Goal: Information Seeking & Learning: Learn about a topic

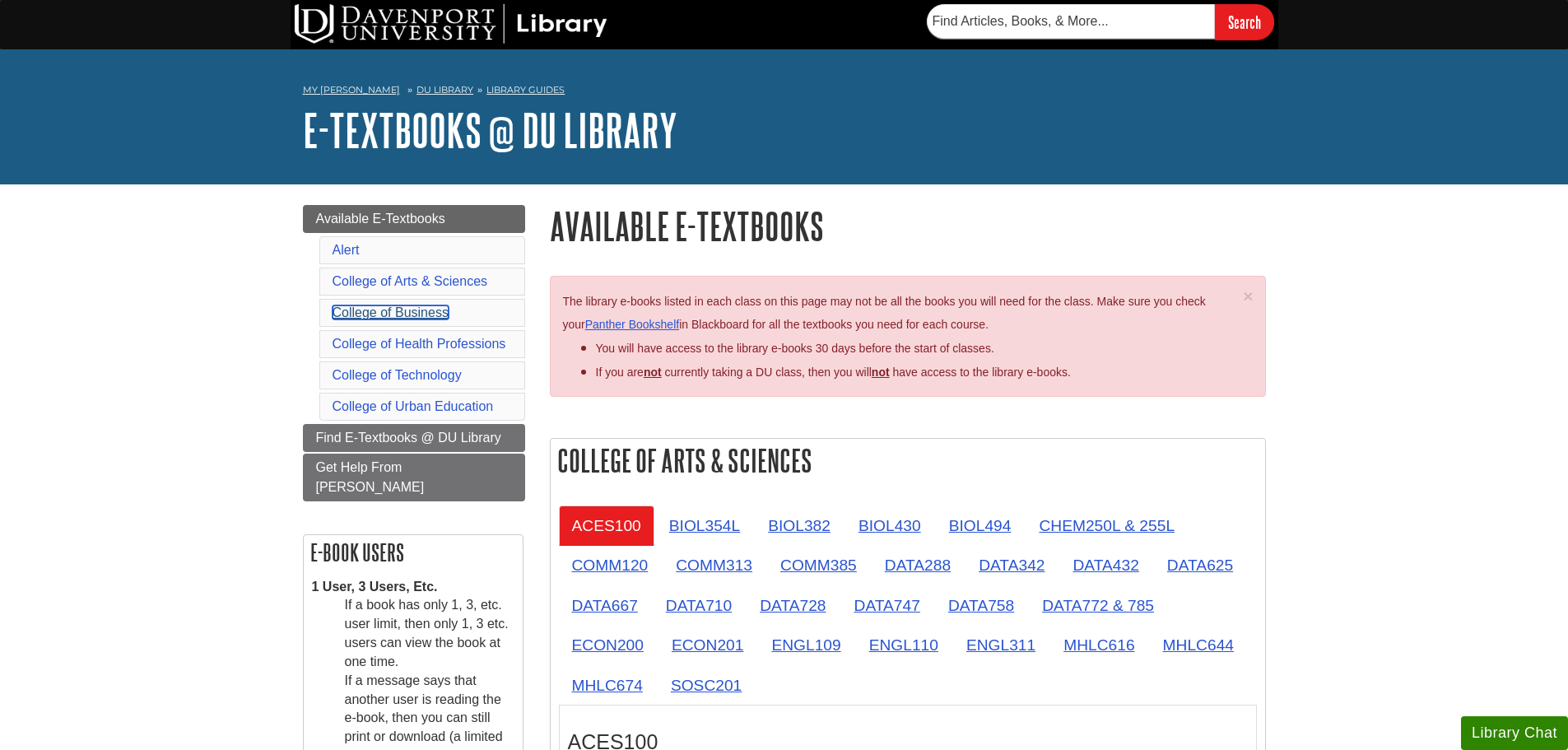
click at [427, 314] on link "College of Business" at bounding box center [390, 312] width 116 height 14
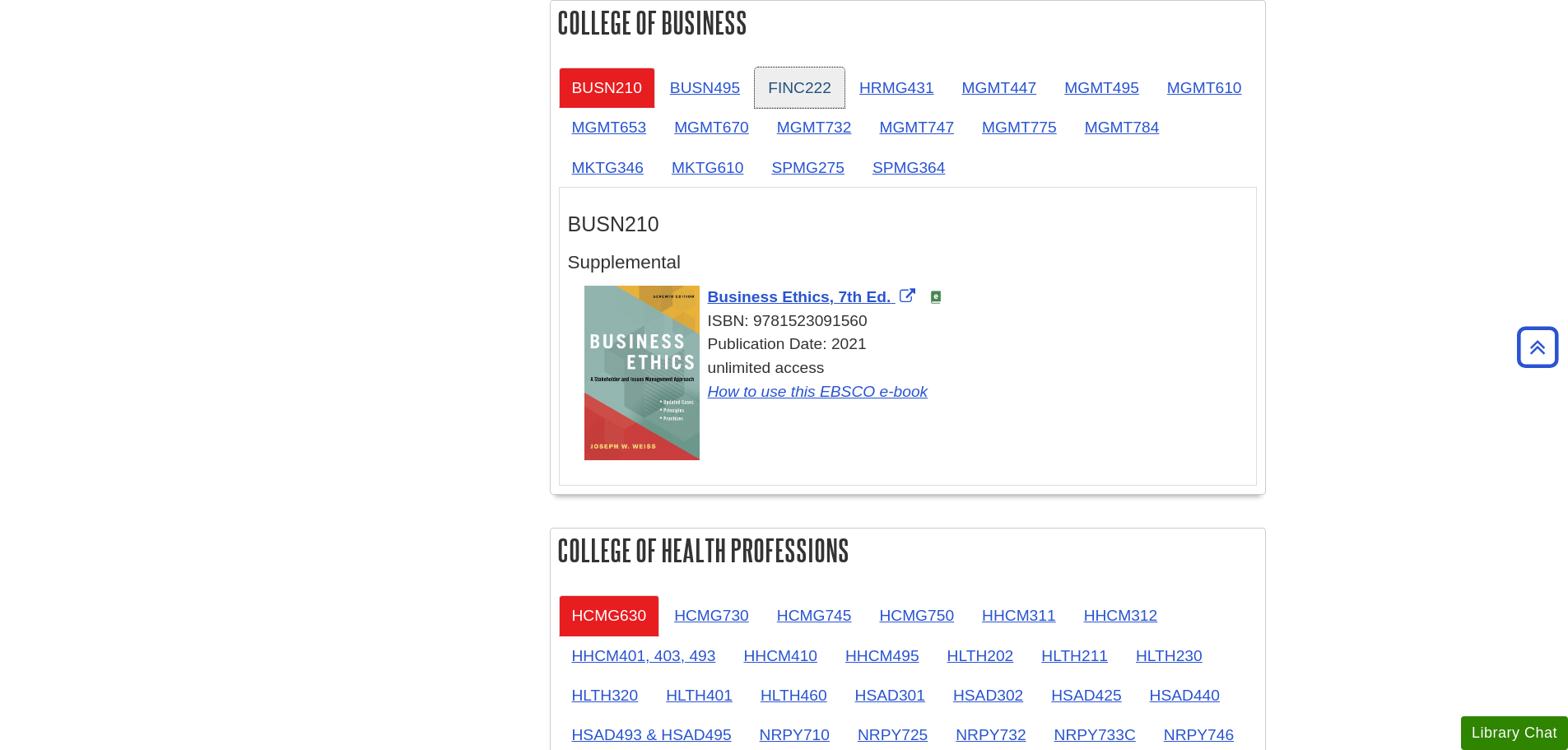
click at [808, 89] on link "FINC222" at bounding box center [799, 87] width 90 height 41
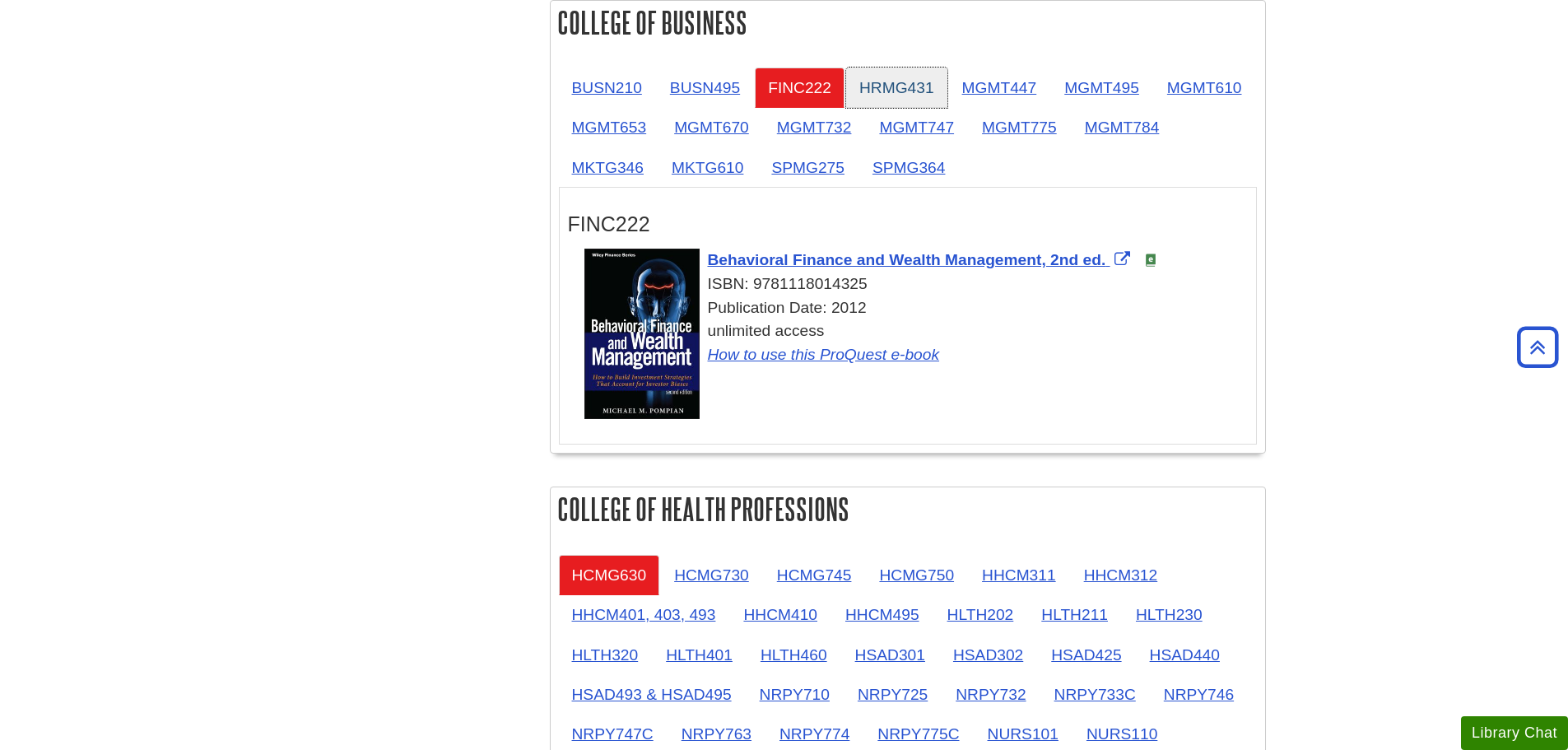
click at [891, 97] on link "HRMG431" at bounding box center [897, 87] width 102 height 41
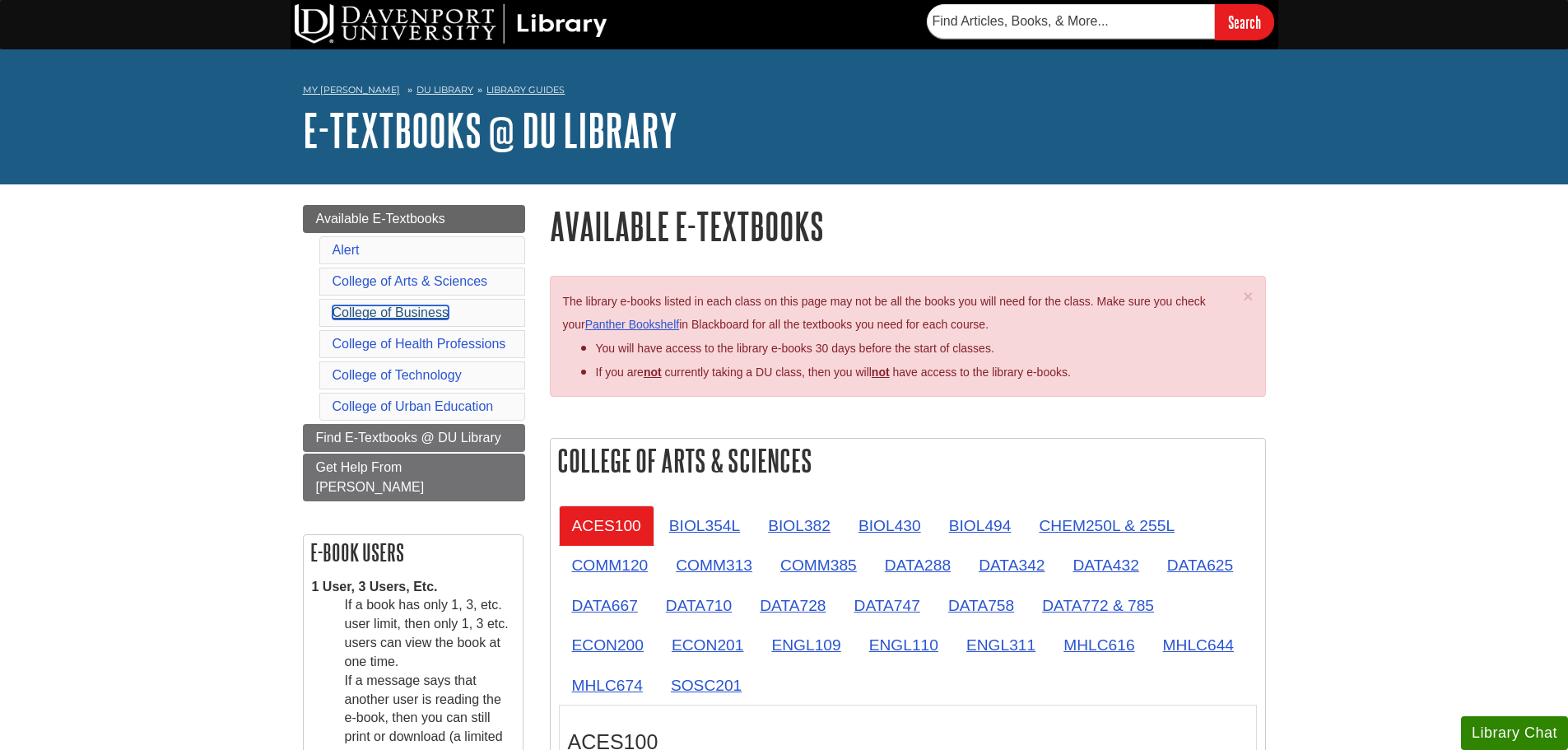
click at [432, 314] on link "College of Business" at bounding box center [390, 312] width 116 height 14
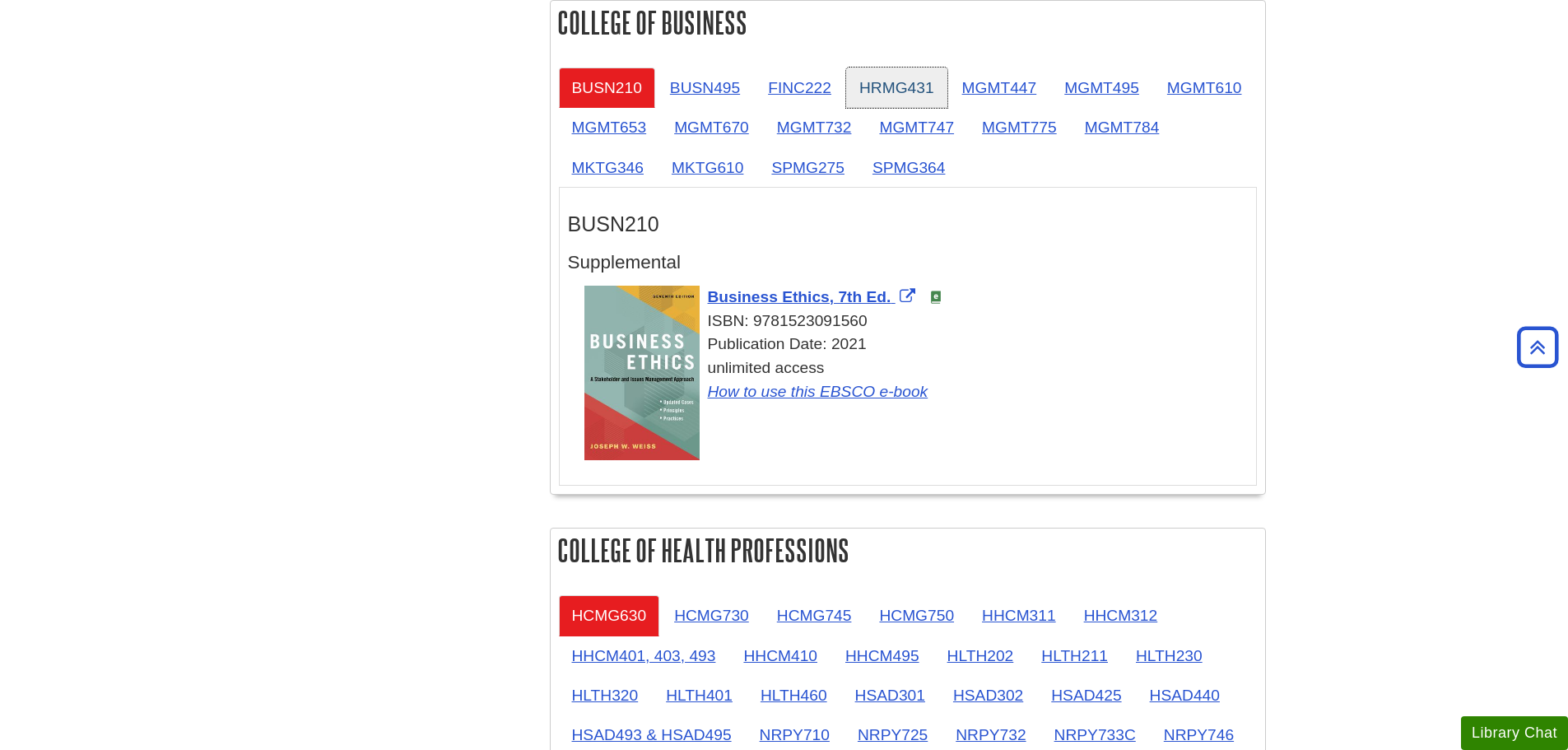
click at [870, 83] on link "HRMG431" at bounding box center [897, 87] width 102 height 41
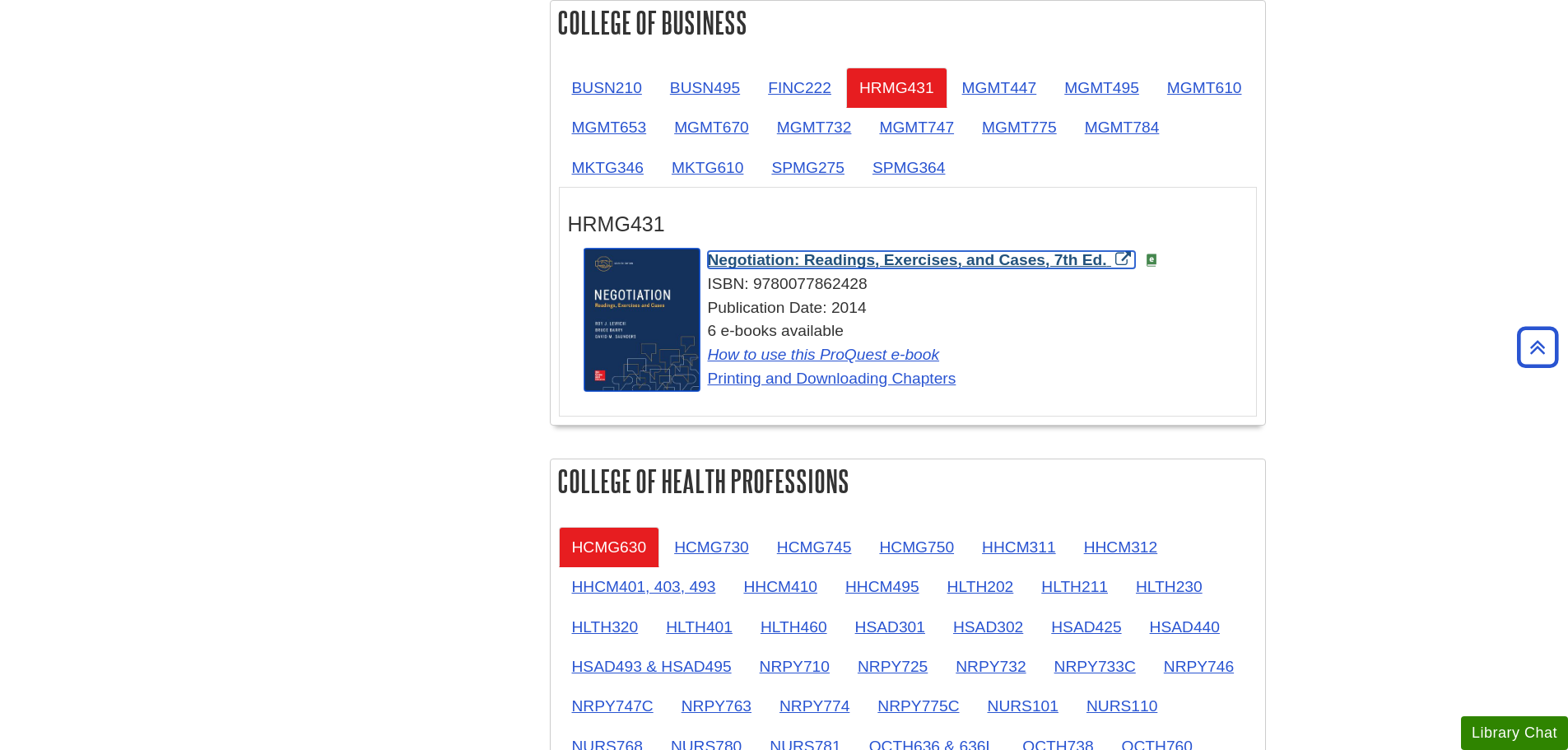
click at [1061, 255] on span "Negotiation: Readings, Exercises, and Cases, 7th Ed." at bounding box center [907, 260] width 400 height 17
